Goal: Information Seeking & Learning: Learn about a topic

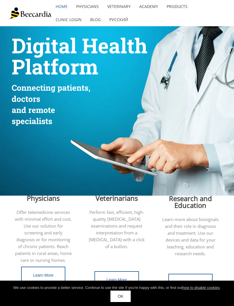
click at [177, 4] on link "Products" at bounding box center [176, 6] width 29 height 13
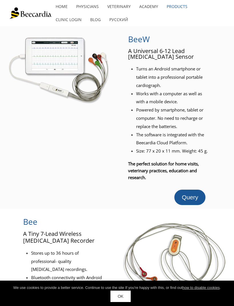
click at [66, 6] on link "home" at bounding box center [61, 6] width 21 height 13
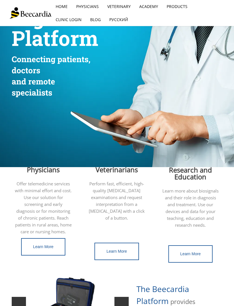
scroll to position [29, 0]
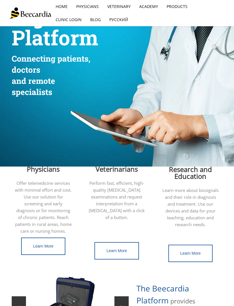
click at [127, 243] on link "Learn More" at bounding box center [116, 250] width 44 height 17
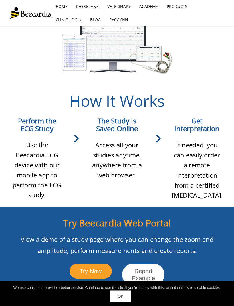
scroll to position [417, 0]
click at [119, 302] on link "OK" at bounding box center [120, 296] width 20 height 11
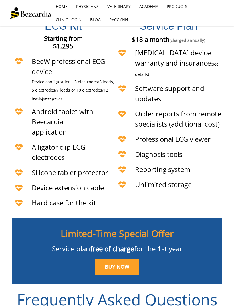
scroll to position [1300, 0]
